Goal: Transaction & Acquisition: Purchase product/service

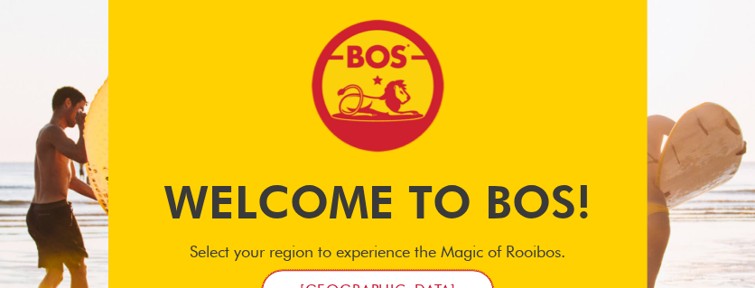
click at [426, 282] on span "[GEOGRAPHIC_DATA]" at bounding box center [378, 290] width 156 height 19
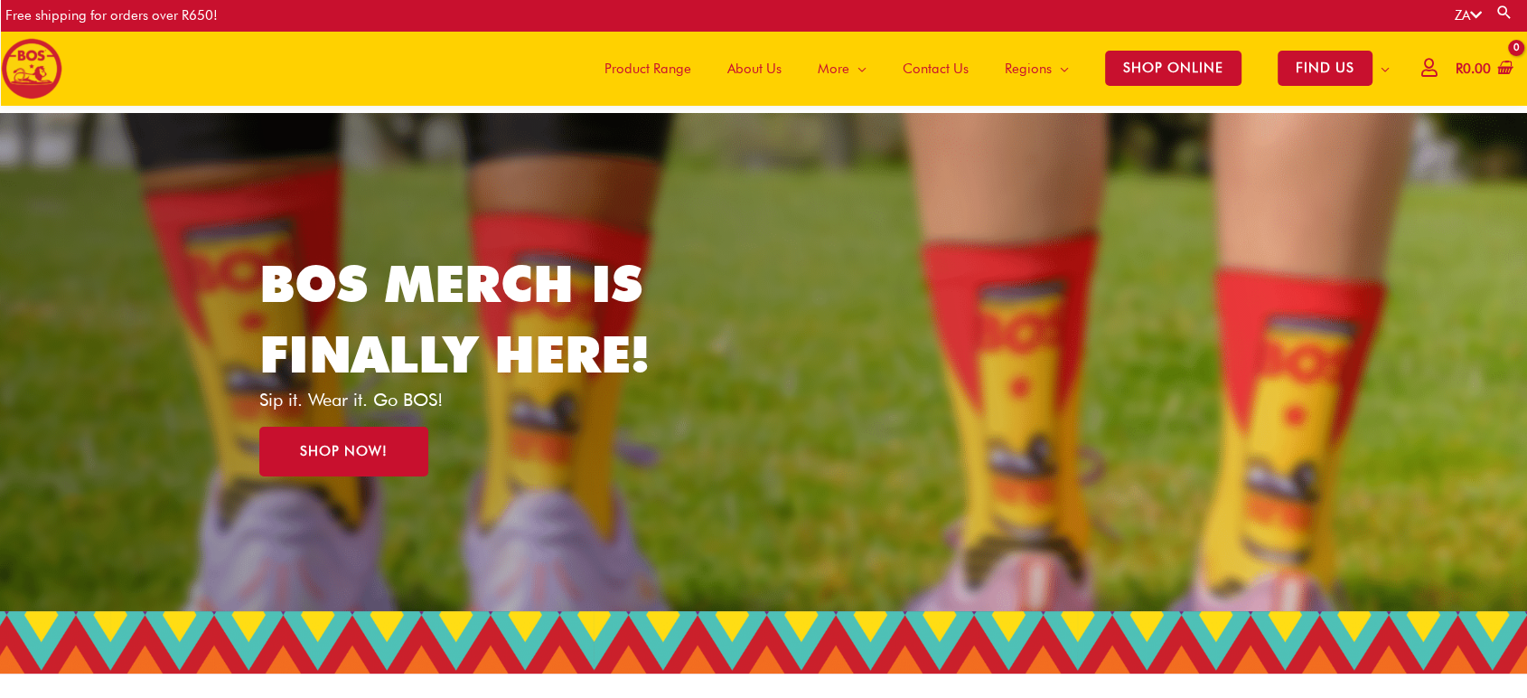
scroll to position [100, 0]
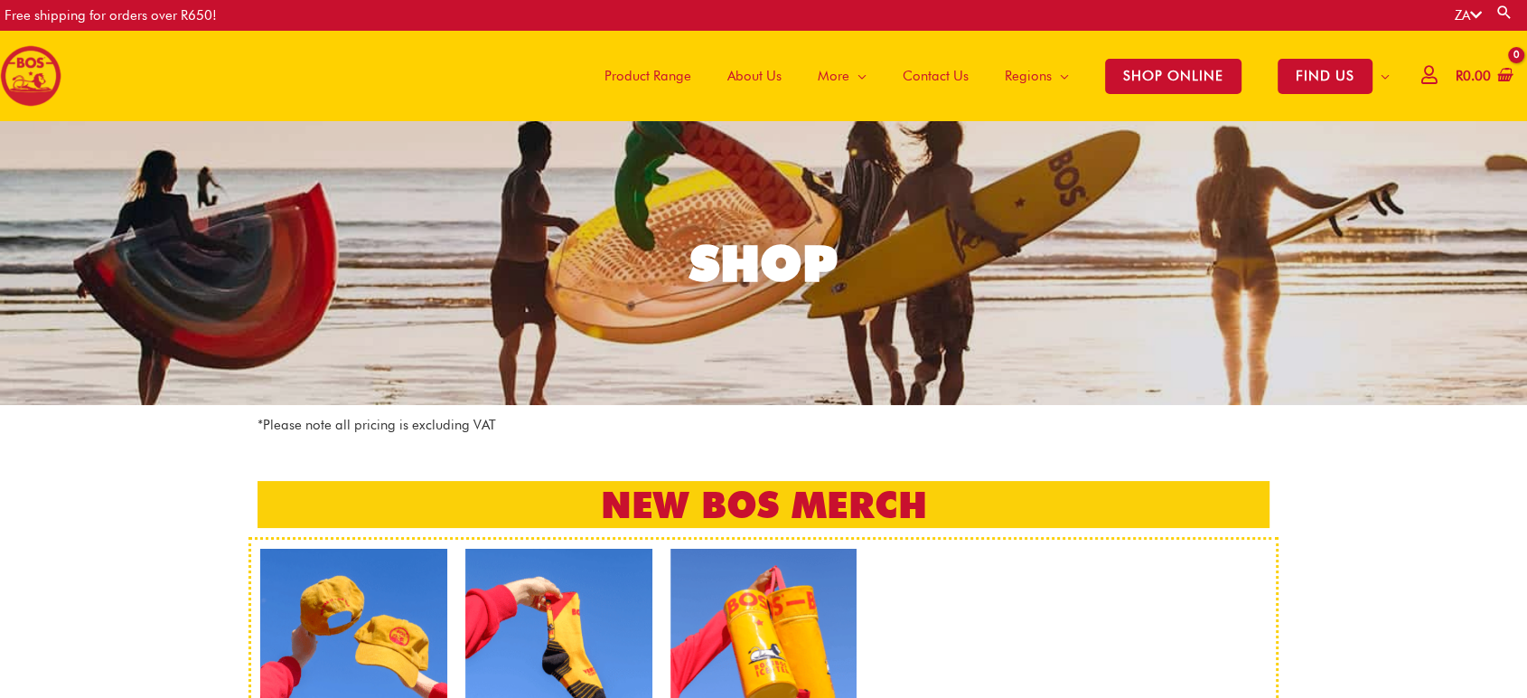
click at [595, 74] on link "Product Range" at bounding box center [647, 76] width 123 height 90
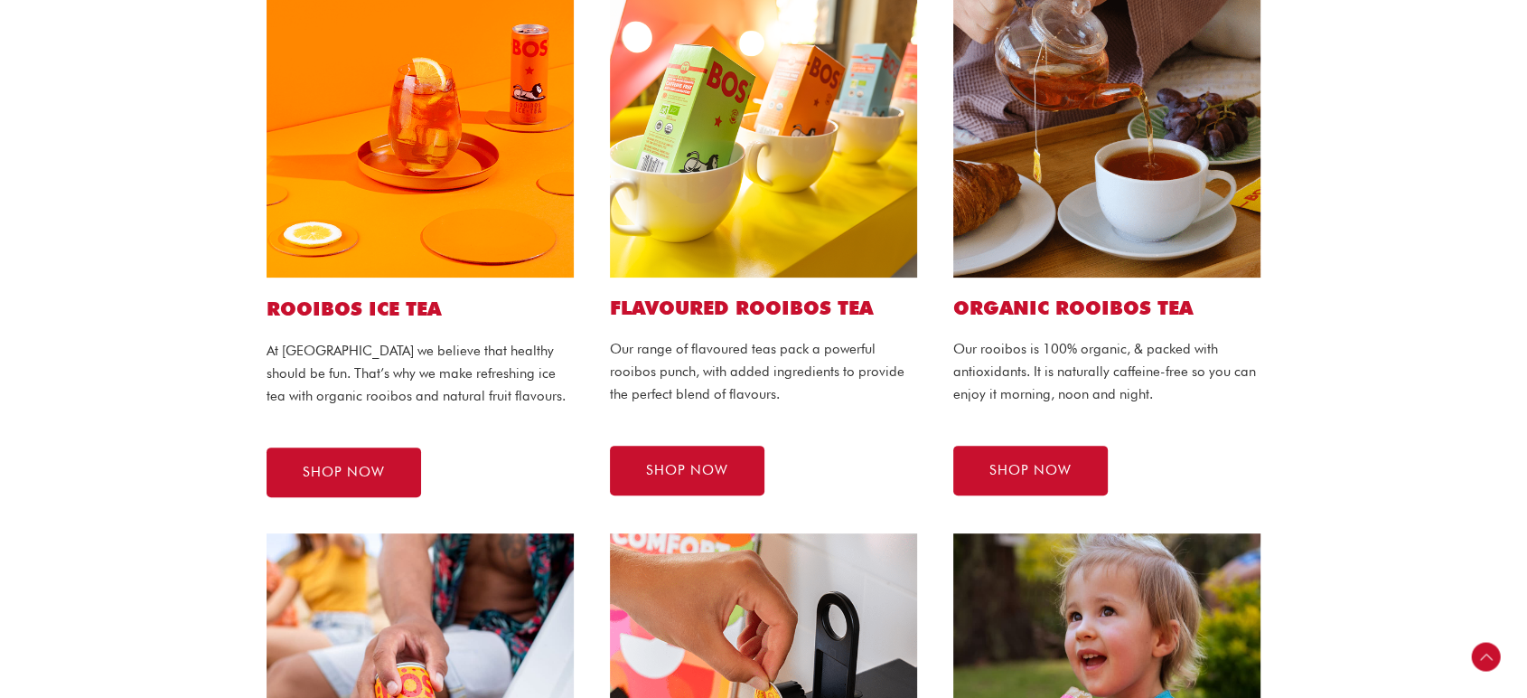
scroll to position [502, 0]
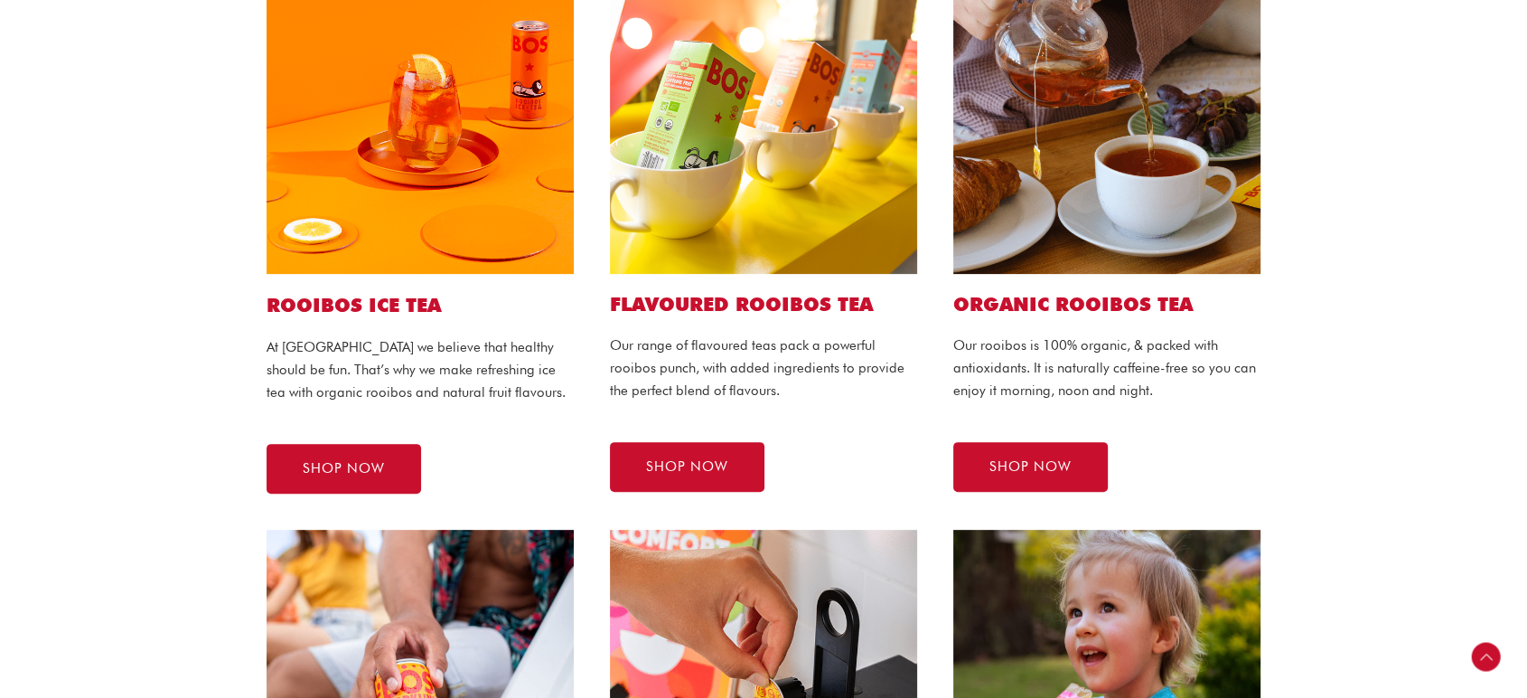
click at [789, 169] on img at bounding box center [763, 120] width 307 height 307
click at [717, 465] on span "SHOP NOW" at bounding box center [687, 467] width 82 height 14
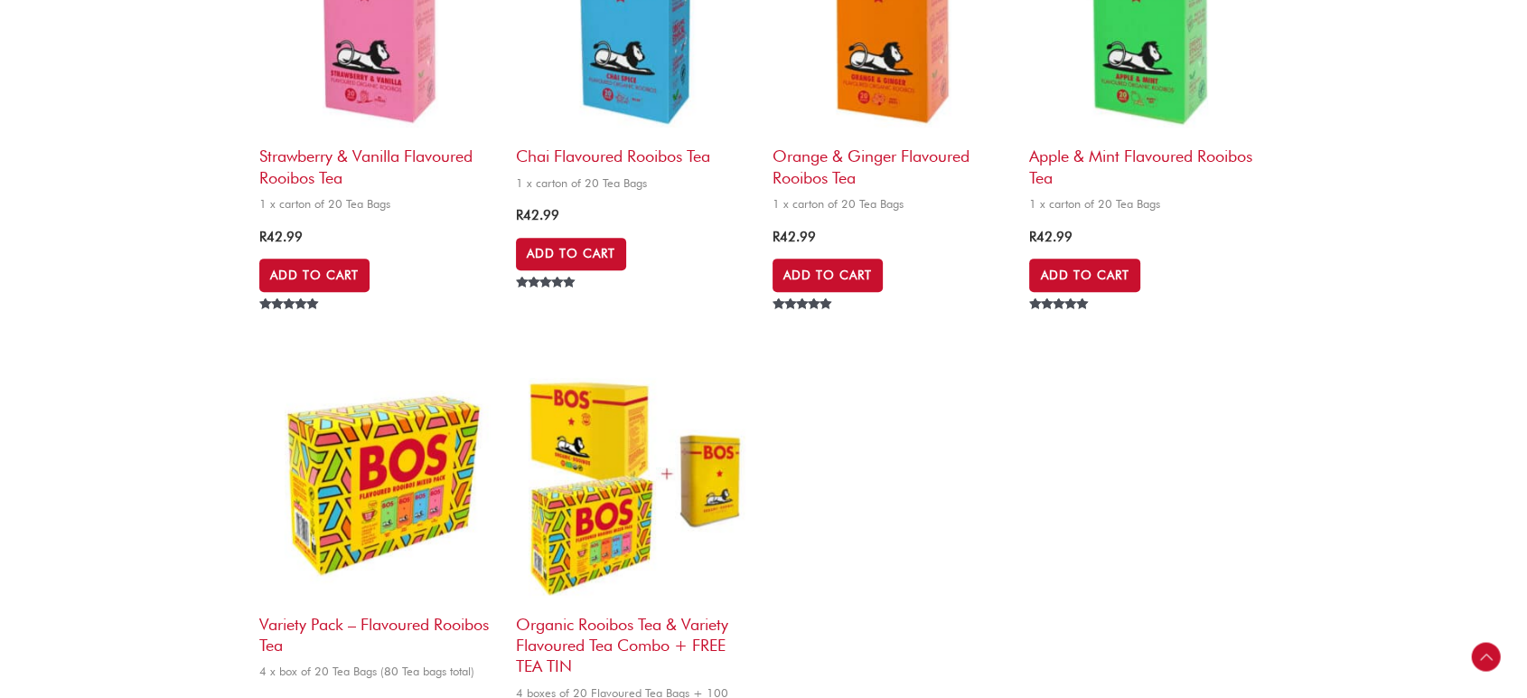
scroll to position [904, 0]
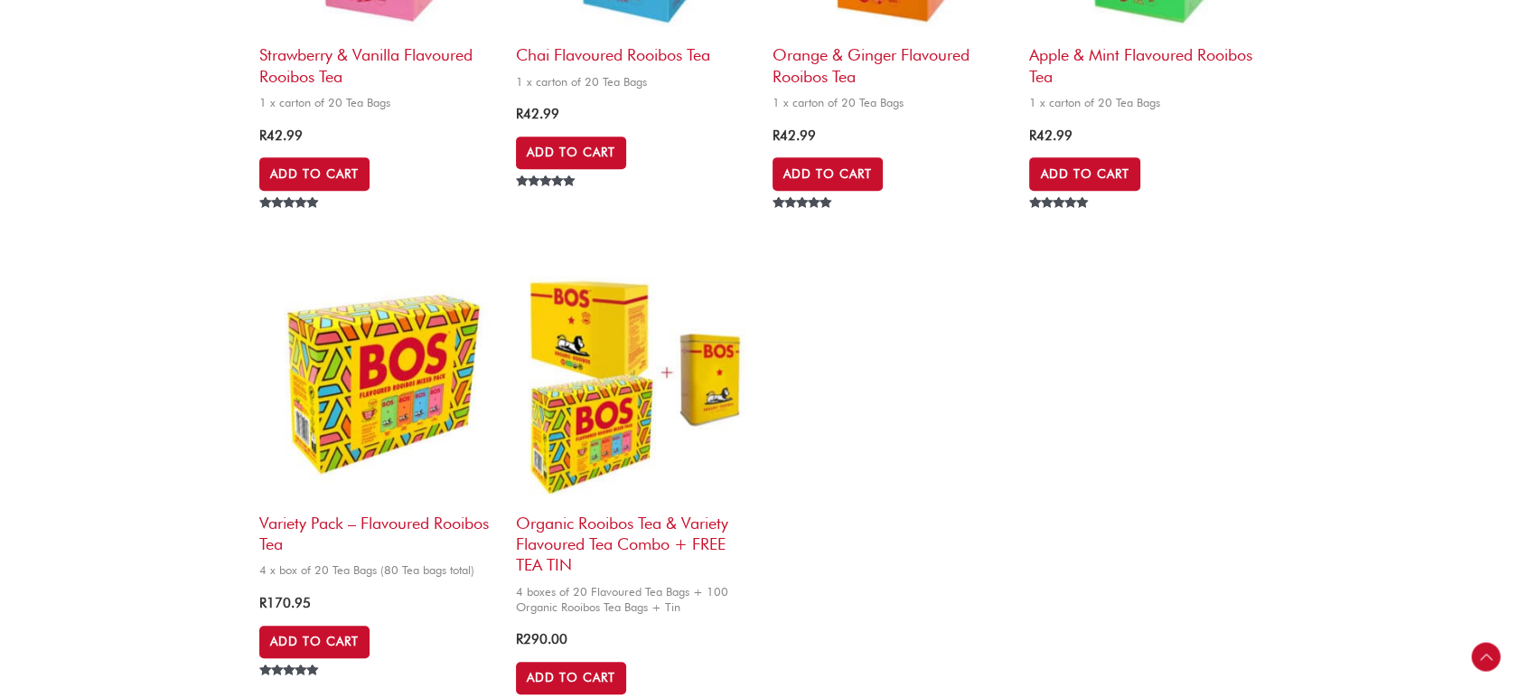
click at [352, 387] on img at bounding box center [378, 383] width 239 height 239
